Goal: Task Accomplishment & Management: Complete application form

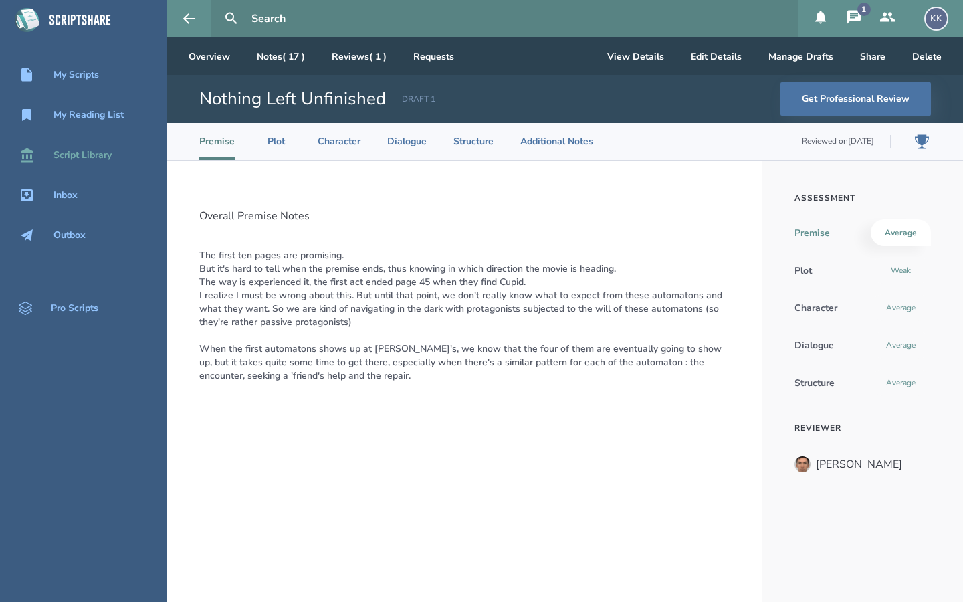
click at [86, 147] on link "Script Library" at bounding box center [83, 154] width 167 height 29
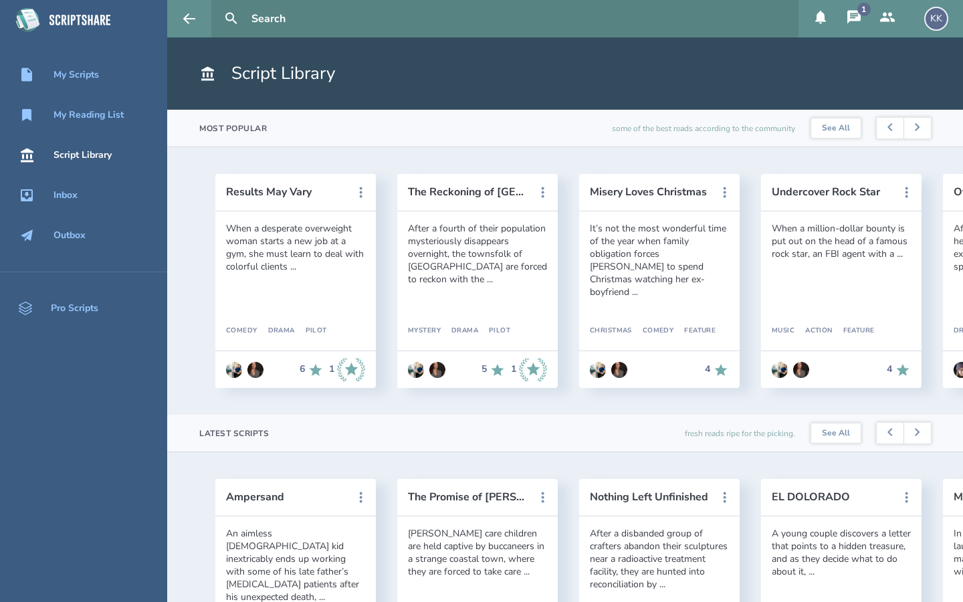
click at [292, 25] on input "text" at bounding box center [519, 18] width 547 height 37
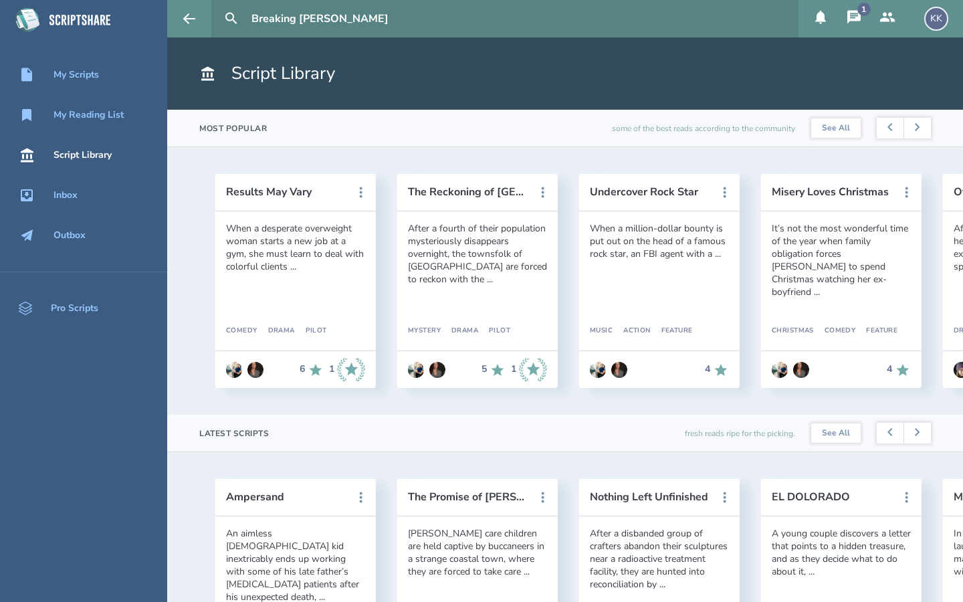
type input "Breaking [PERSON_NAME]"
click at [217, 4] on button at bounding box center [231, 18] width 29 height 29
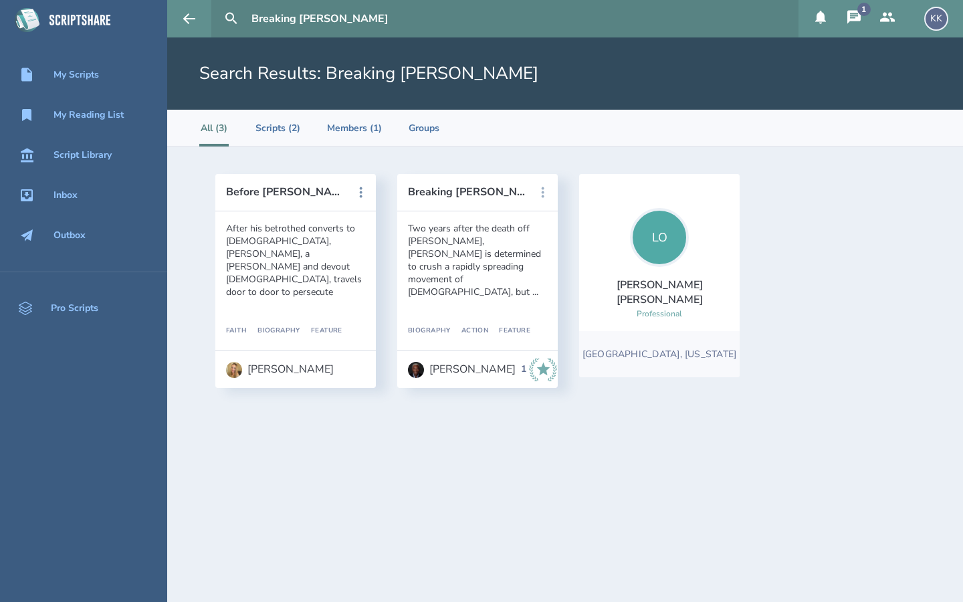
click at [545, 190] on icon at bounding box center [543, 193] width 16 height 16
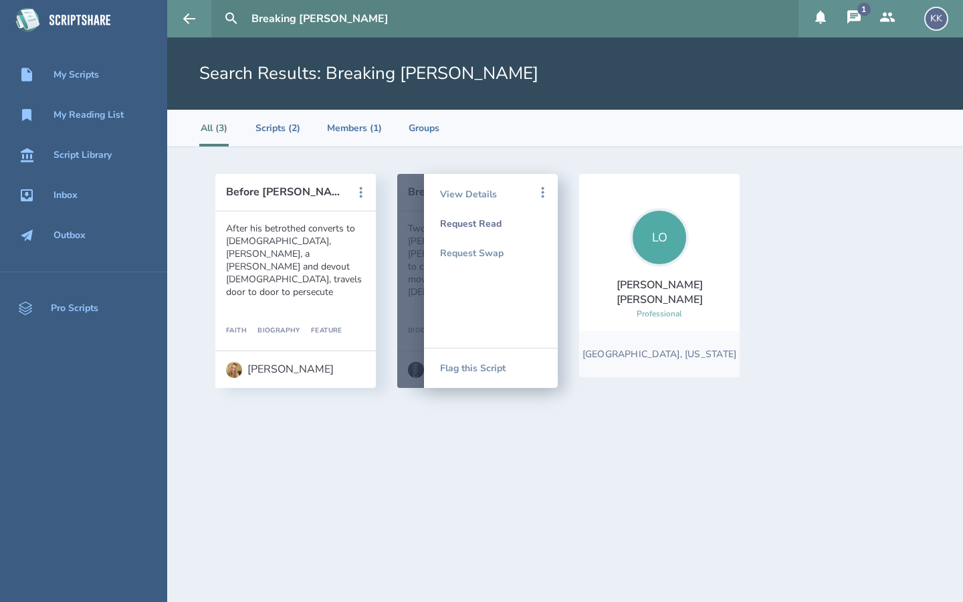
click at [490, 223] on div "Request Read" at bounding box center [491, 223] width 102 height 29
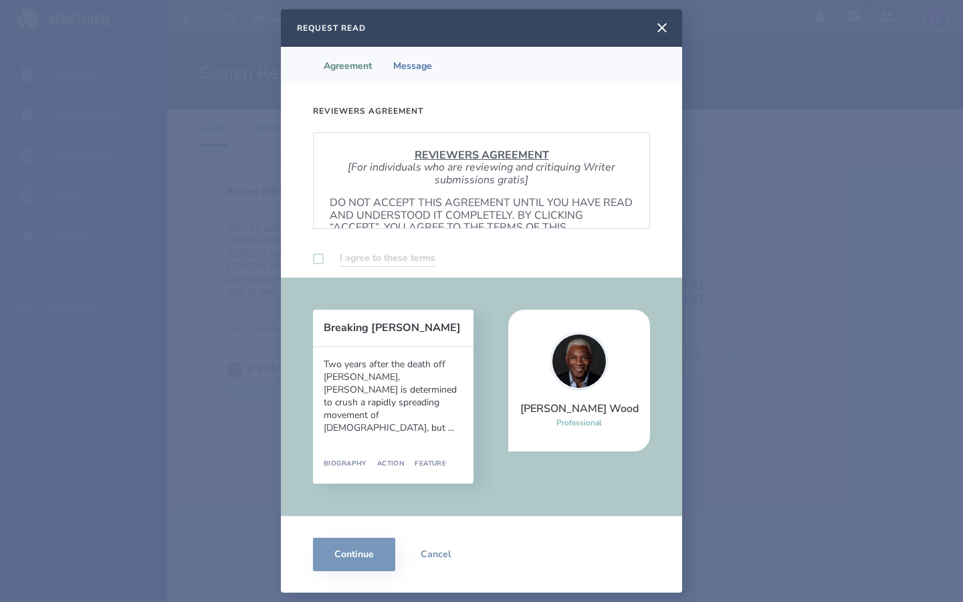
click at [319, 258] on label at bounding box center [318, 259] width 11 height 11
click at [360, 203] on p "DO NOT ACCEPT THIS AGREEMENT UNTIL YOU HAVE READ AND UNDERSTOOD IT COMPLETELY. …" at bounding box center [482, 222] width 304 height 50
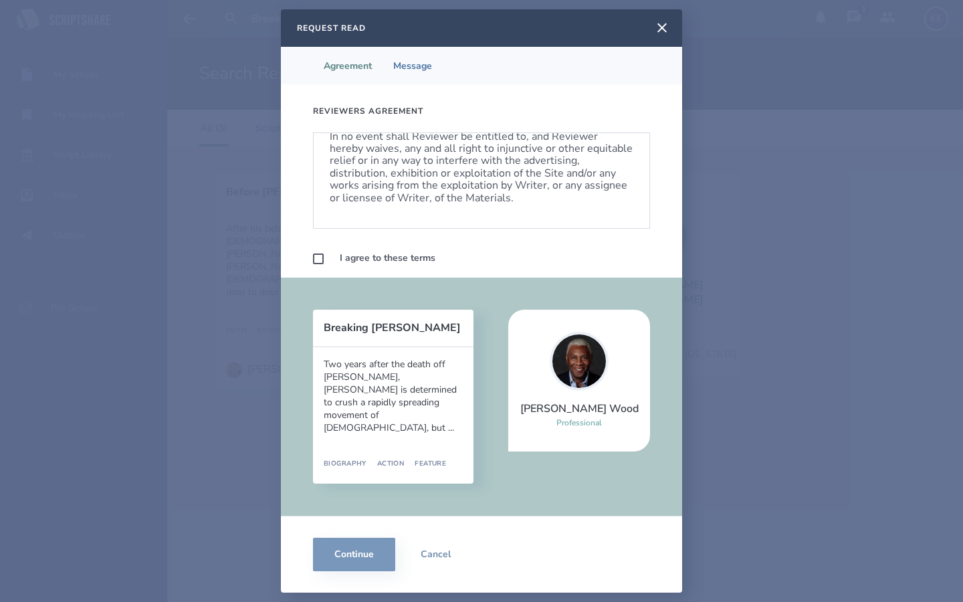
scroll to position [810, 0]
click at [323, 255] on label at bounding box center [318, 259] width 11 height 11
checkbox input "true"
click at [438, 401] on div "Two years after the death off [PERSON_NAME], [PERSON_NAME] is determined to cru…" at bounding box center [393, 396] width 139 height 76
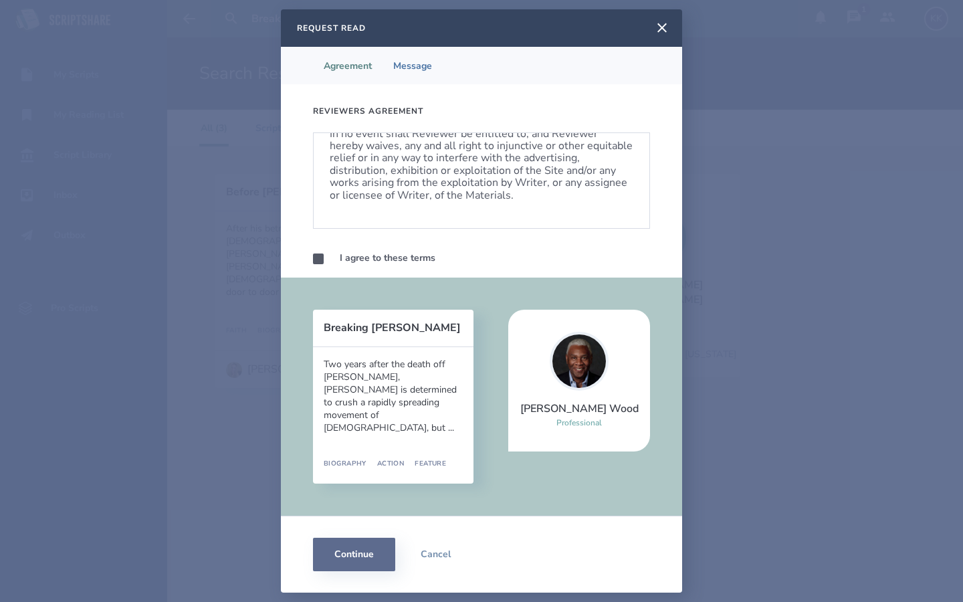
click at [365, 551] on button "Continue" at bounding box center [354, 554] width 82 height 33
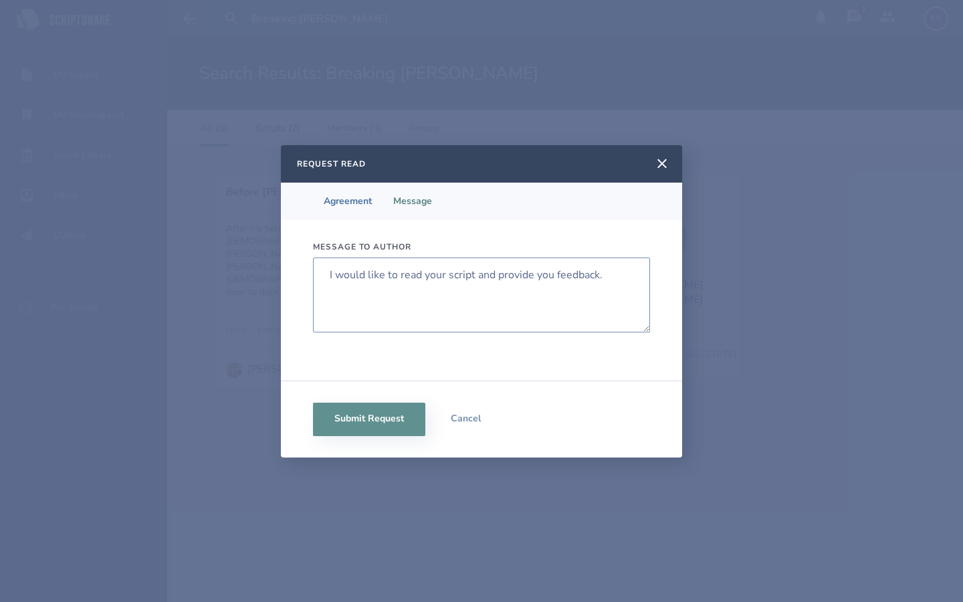
click at [330, 277] on textarea "I would like to read your script and provide you feedback." at bounding box center [481, 295] width 337 height 75
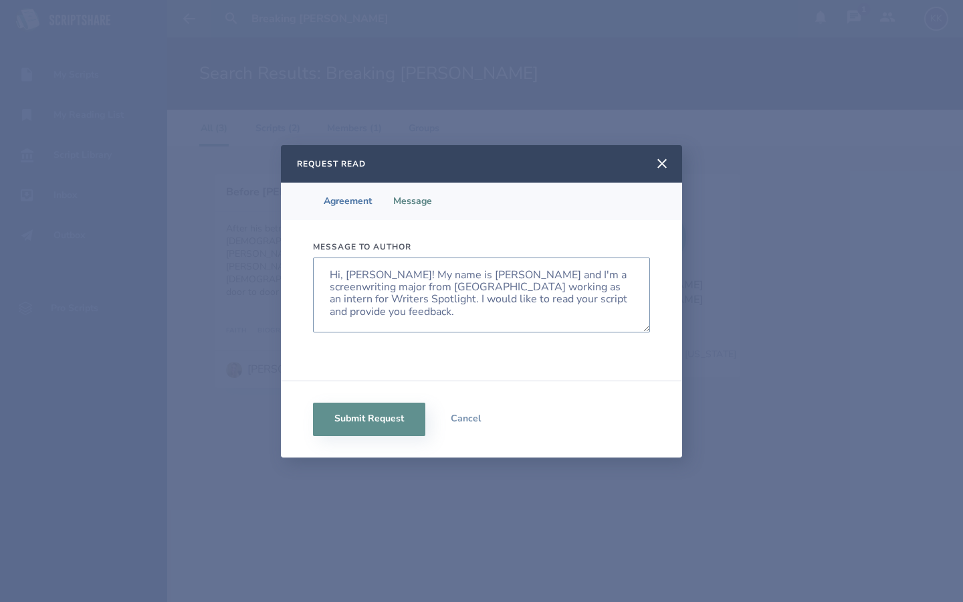
drag, startPoint x: 578, startPoint y: 298, endPoint x: 478, endPoint y: 300, distance: 100.4
click at [477, 300] on textarea "Hi, [PERSON_NAME]! My name is [PERSON_NAME] and I'm a screenwriting major from …" at bounding box center [481, 295] width 337 height 75
drag, startPoint x: 532, startPoint y: 302, endPoint x: 513, endPoint y: 302, distance: 18.7
click at [513, 302] on textarea "Hi, [PERSON_NAME]! My name is [PERSON_NAME] and I'm a screenwriting major from …" at bounding box center [481, 295] width 337 height 75
click at [510, 300] on textarea "Hi, [PERSON_NAME]! My name is [PERSON_NAME] and I'm a screenwriting major from …" at bounding box center [481, 295] width 337 height 75
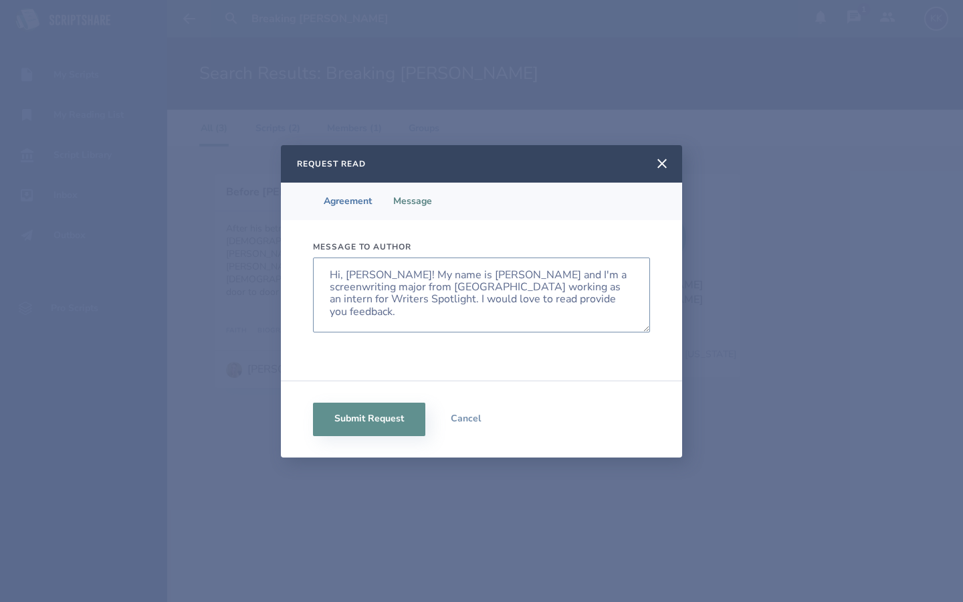
click at [532, 300] on textarea "Hi, [PERSON_NAME]! My name is [PERSON_NAME] and I'm a screenwriting major from …" at bounding box center [481, 295] width 337 height 75
click at [432, 301] on textarea "Hi, [PERSON_NAME]! My name is [PERSON_NAME] and I'm a screenwriting major from …" at bounding box center [481, 295] width 337 height 75
click at [435, 298] on textarea "Hi, [PERSON_NAME]! My name is [PERSON_NAME] and I'm a screenwriting major from …" at bounding box center [481, 295] width 337 height 75
click at [532, 312] on textarea "Hi, [PERSON_NAME]! My name is [PERSON_NAME] and I'm a screenwriting major from …" at bounding box center [481, 295] width 337 height 75
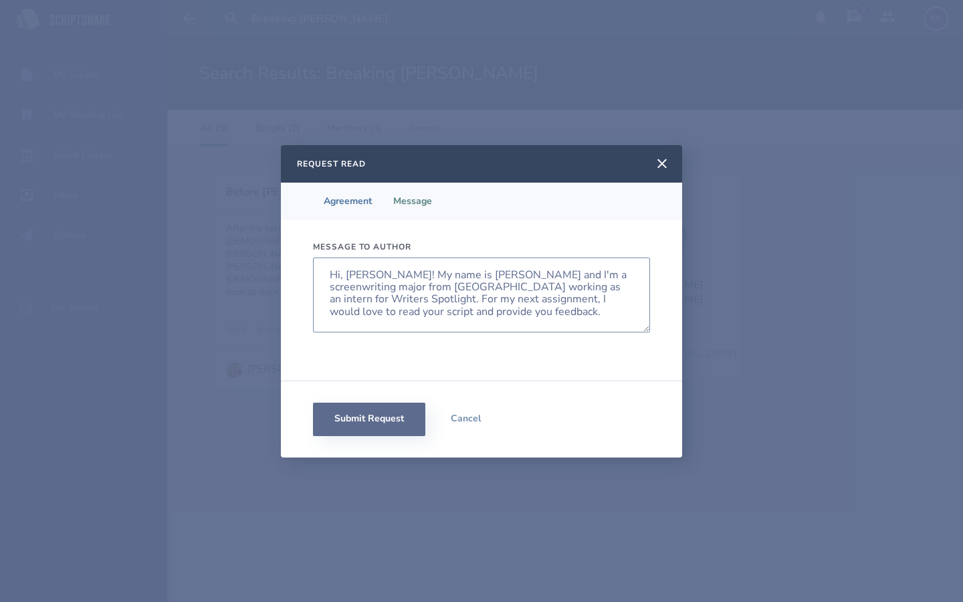
type textarea "Hi, [PERSON_NAME]! My name is [PERSON_NAME] and I'm a screenwriting major from …"
click at [399, 405] on button "Submit Request" at bounding box center [369, 419] width 112 height 33
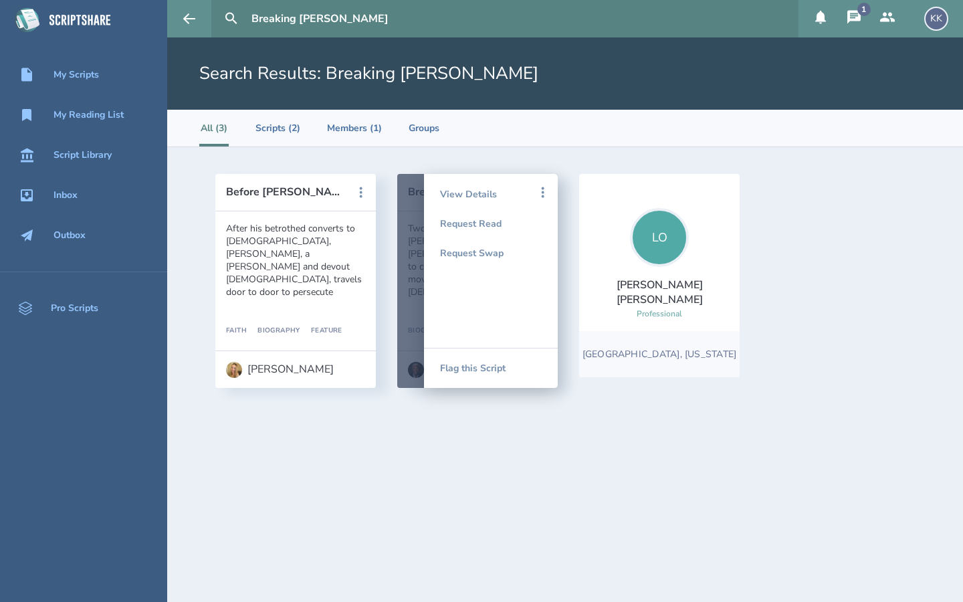
click at [502, 455] on section "Before [PERSON_NAME] After his betrothed converts to [DEMOGRAPHIC_DATA], [PERSO…" at bounding box center [565, 374] width 796 height 455
click at [539, 189] on icon at bounding box center [543, 193] width 16 height 16
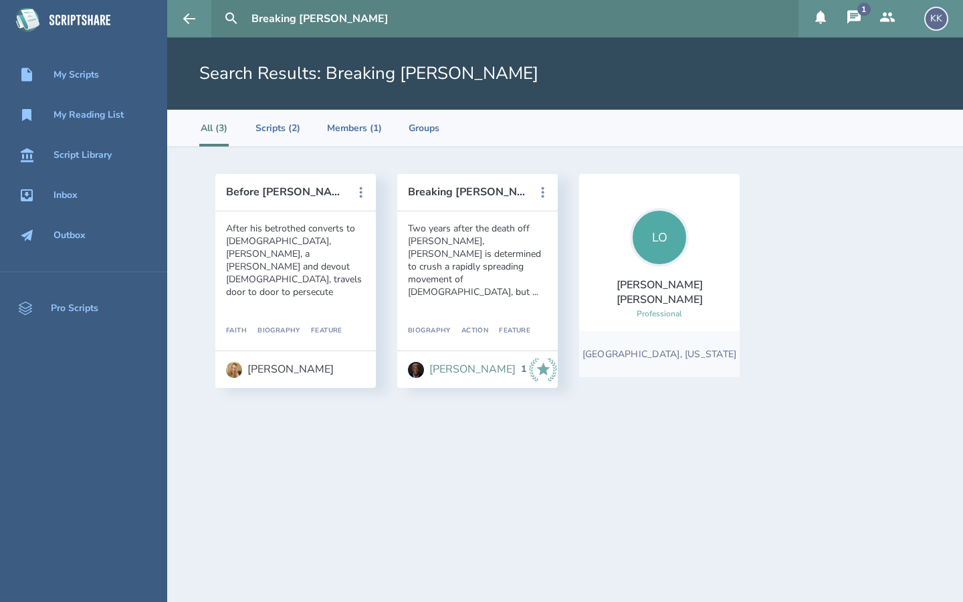
click at [444, 366] on div "[PERSON_NAME]" at bounding box center [472, 369] width 86 height 12
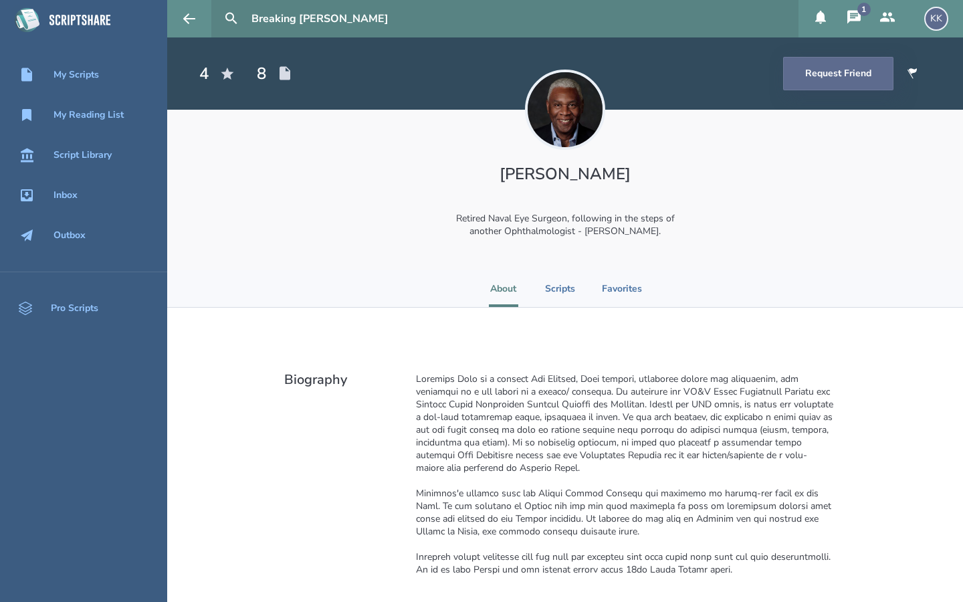
click at [822, 68] on button "Request Friend" at bounding box center [838, 73] width 110 height 33
click at [854, 17] on icon at bounding box center [854, 17] width 16 height 16
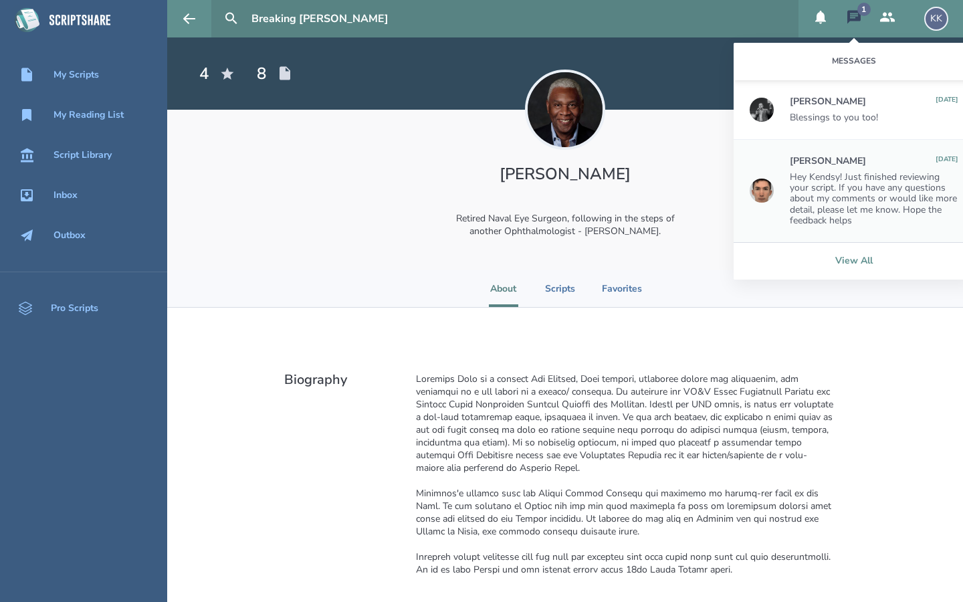
click at [851, 258] on link "View All" at bounding box center [854, 260] width 241 height 37
